Goal: Information Seeking & Learning: Learn about a topic

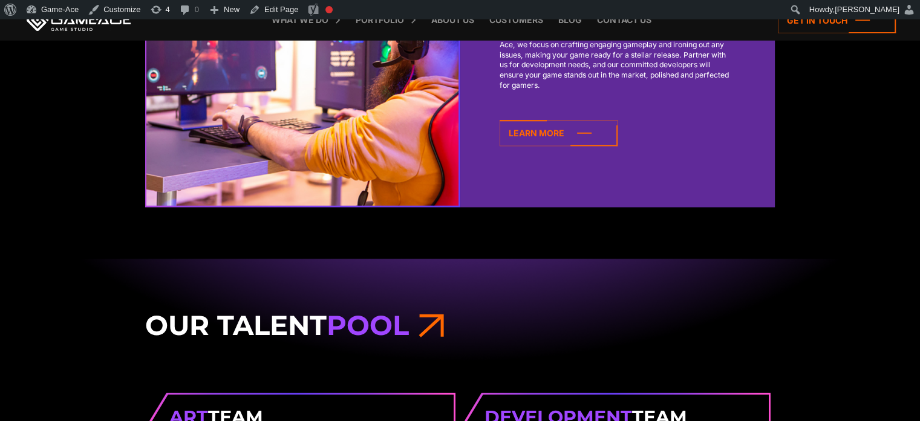
scroll to position [1237, 0]
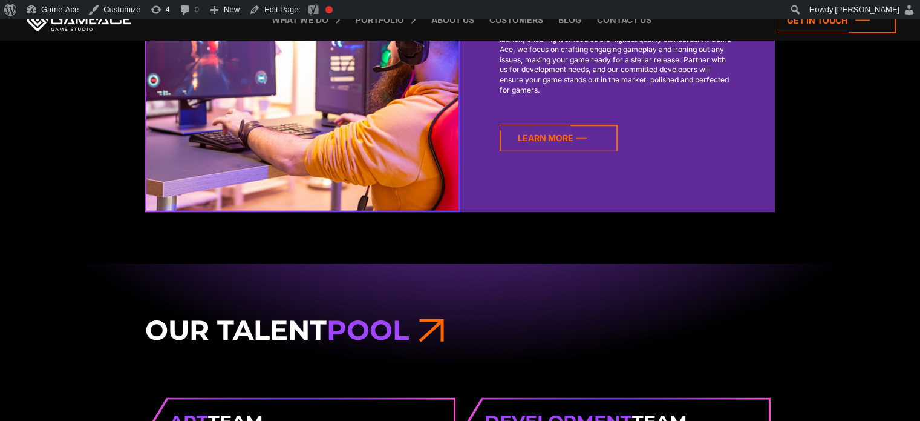
click at [569, 130] on icon at bounding box center [559, 138] width 118 height 26
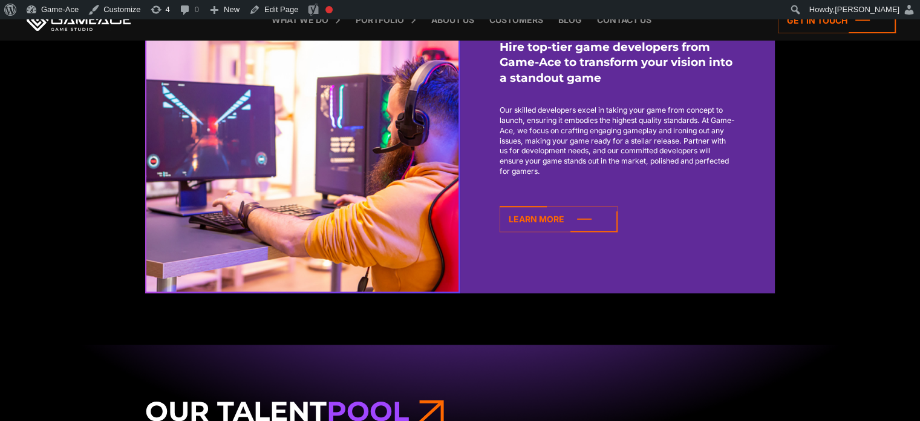
scroll to position [1155, 0]
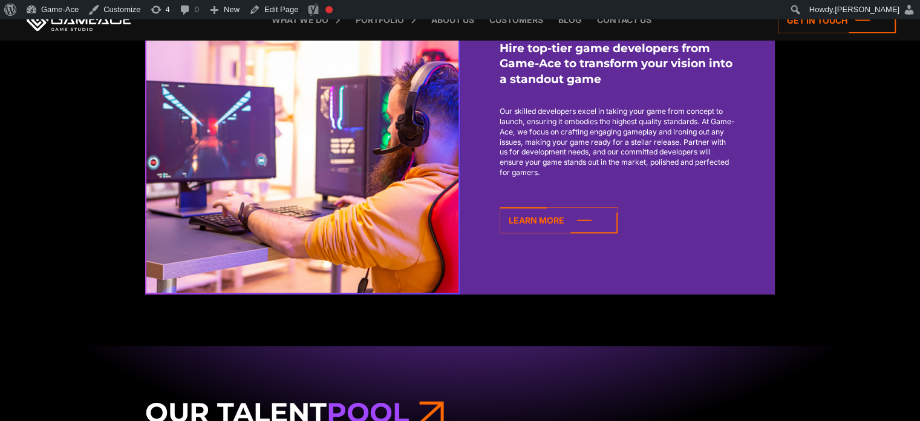
click at [860, 122] on div "Hire Game Developers Hire top-tier game developers from Game-Ace to transform y…" at bounding box center [460, 69] width 920 height 450
click at [271, 5] on link "Edit Page" at bounding box center [273, 9] width 59 height 19
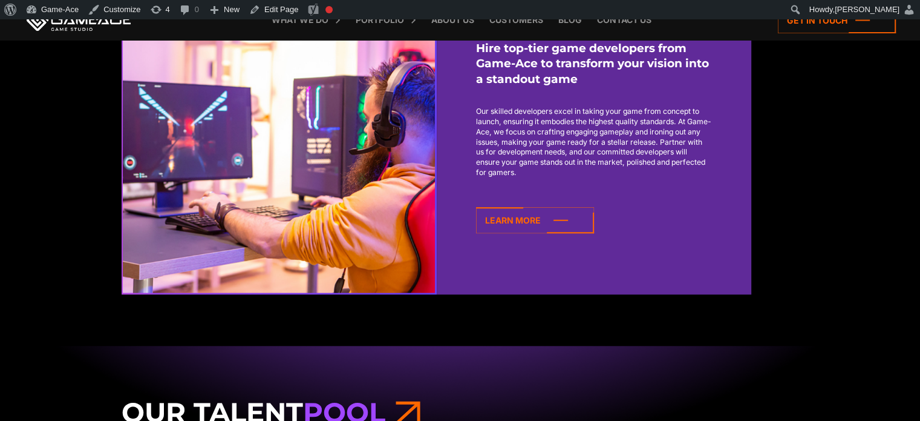
click at [857, 145] on div "Hire Game Developers Hire top-tier game developers from Game-Ace to transform y…" at bounding box center [436, 69] width 920 height 450
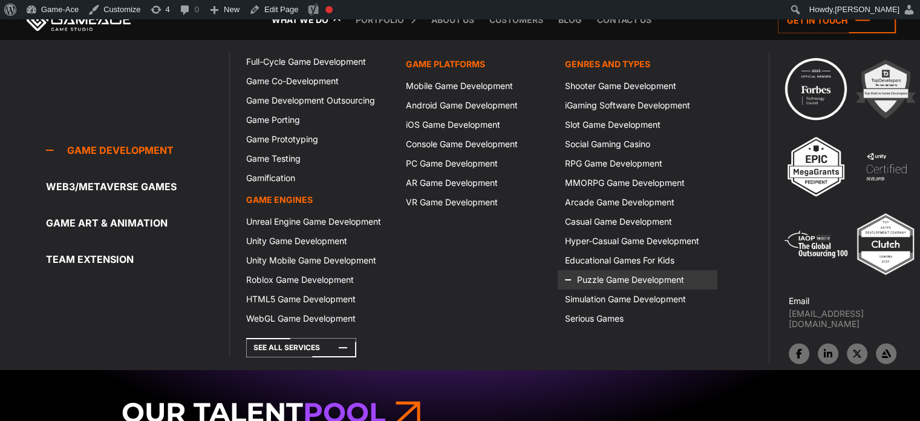
click at [588, 275] on icon at bounding box center [579, 279] width 29 height 19
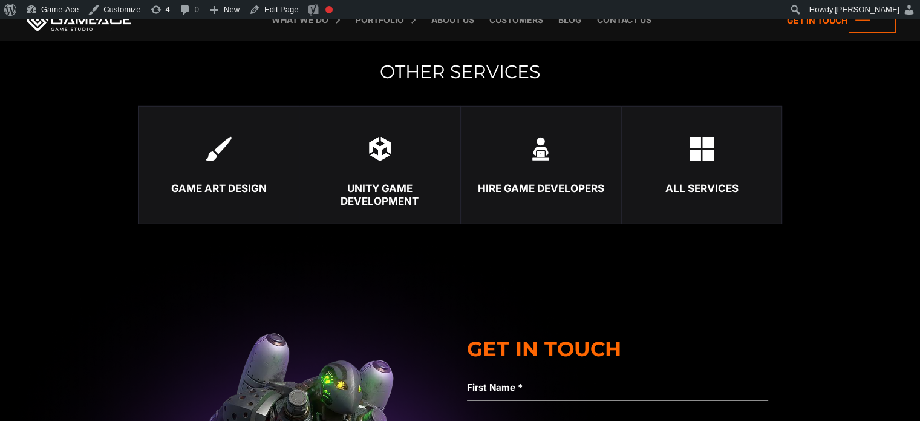
scroll to position [3732, 0]
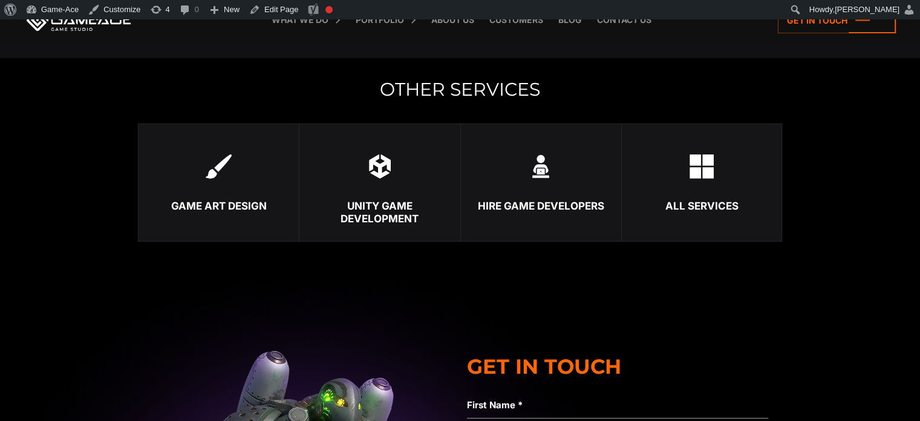
click at [77, 25] on link at bounding box center [78, 20] width 109 height 22
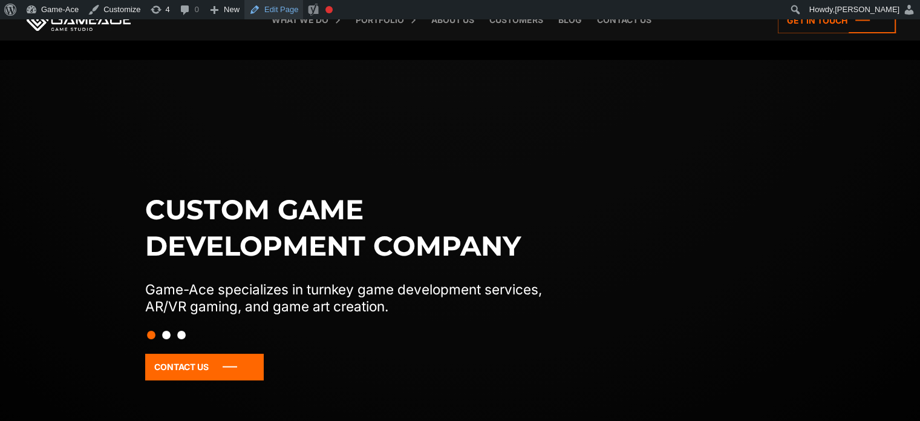
click at [276, 10] on link "Edit Page" at bounding box center [273, 9] width 59 height 19
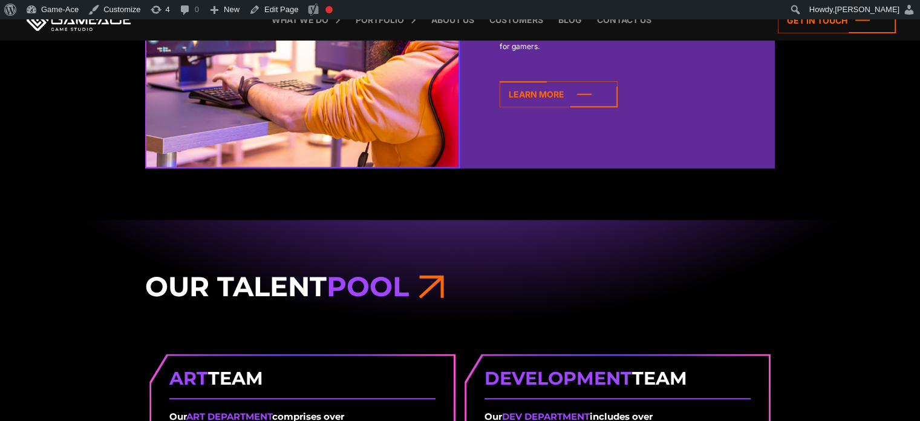
scroll to position [1281, 0]
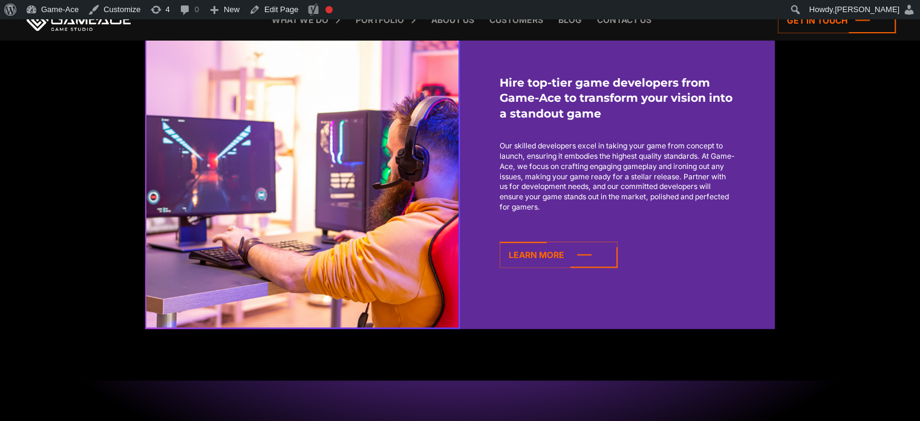
scroll to position [1083, 0]
